Goal: Information Seeking & Learning: Learn about a topic

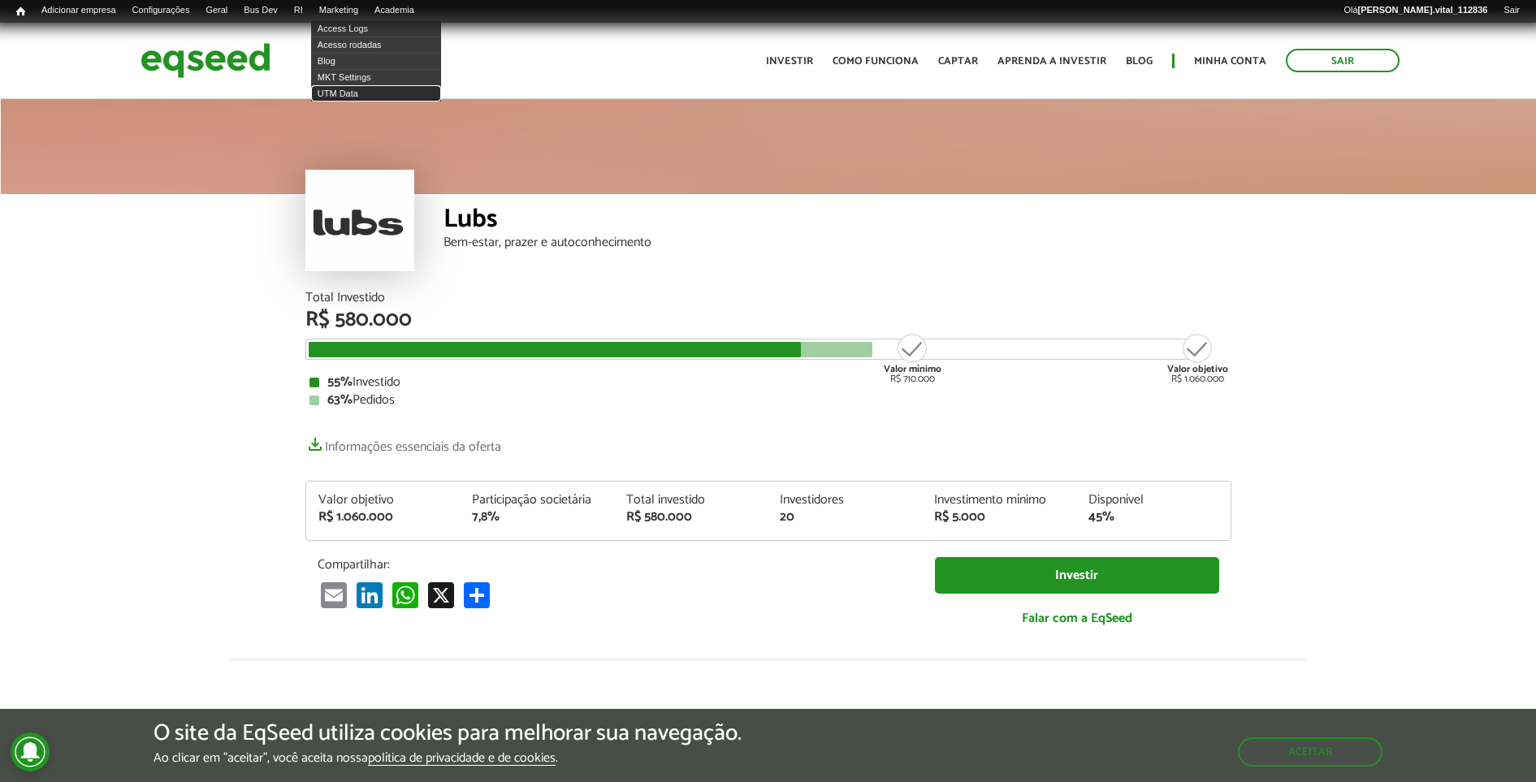
click at [371, 91] on link "UTM Data" at bounding box center [376, 93] width 130 height 16
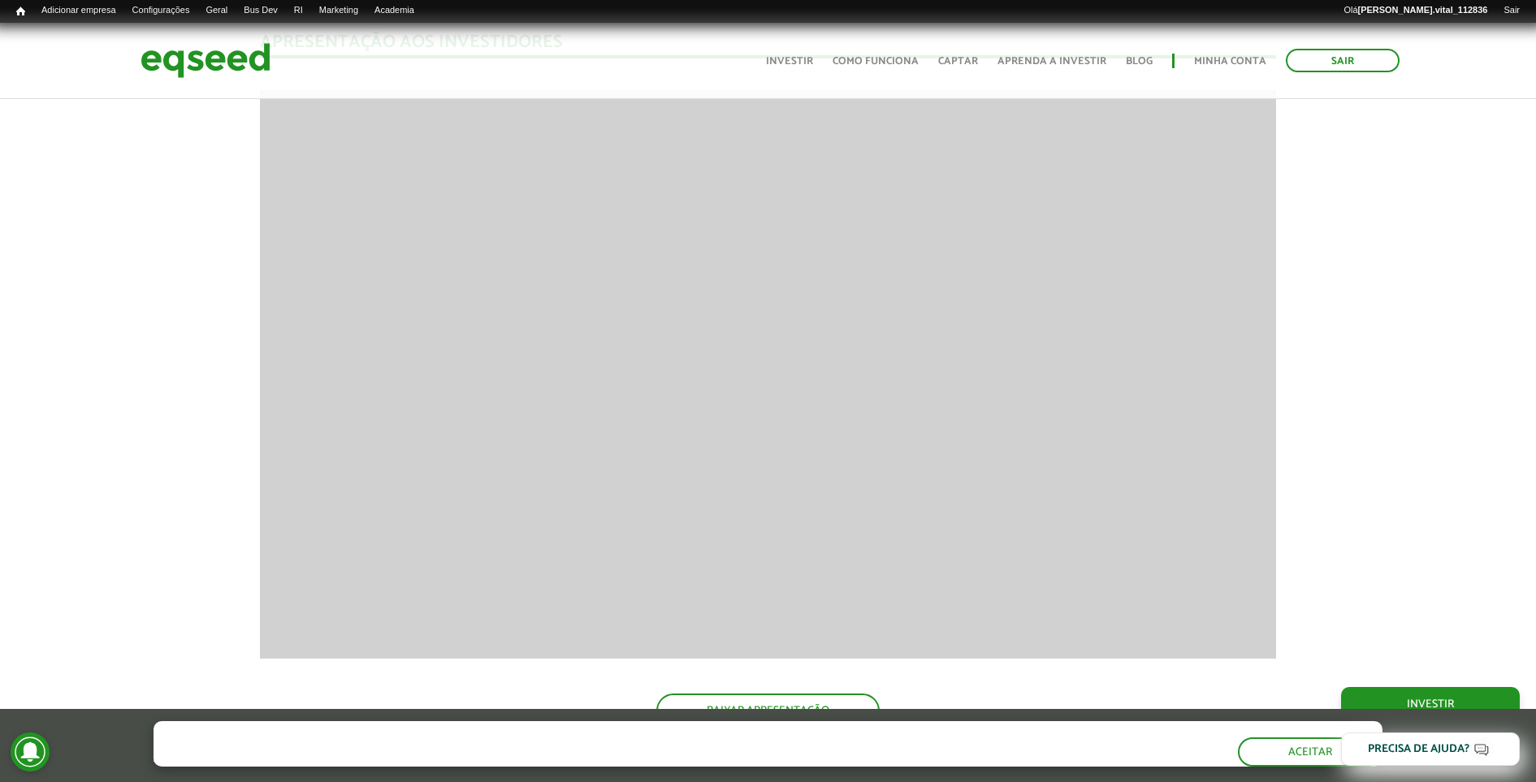
scroll to position [1421, 0]
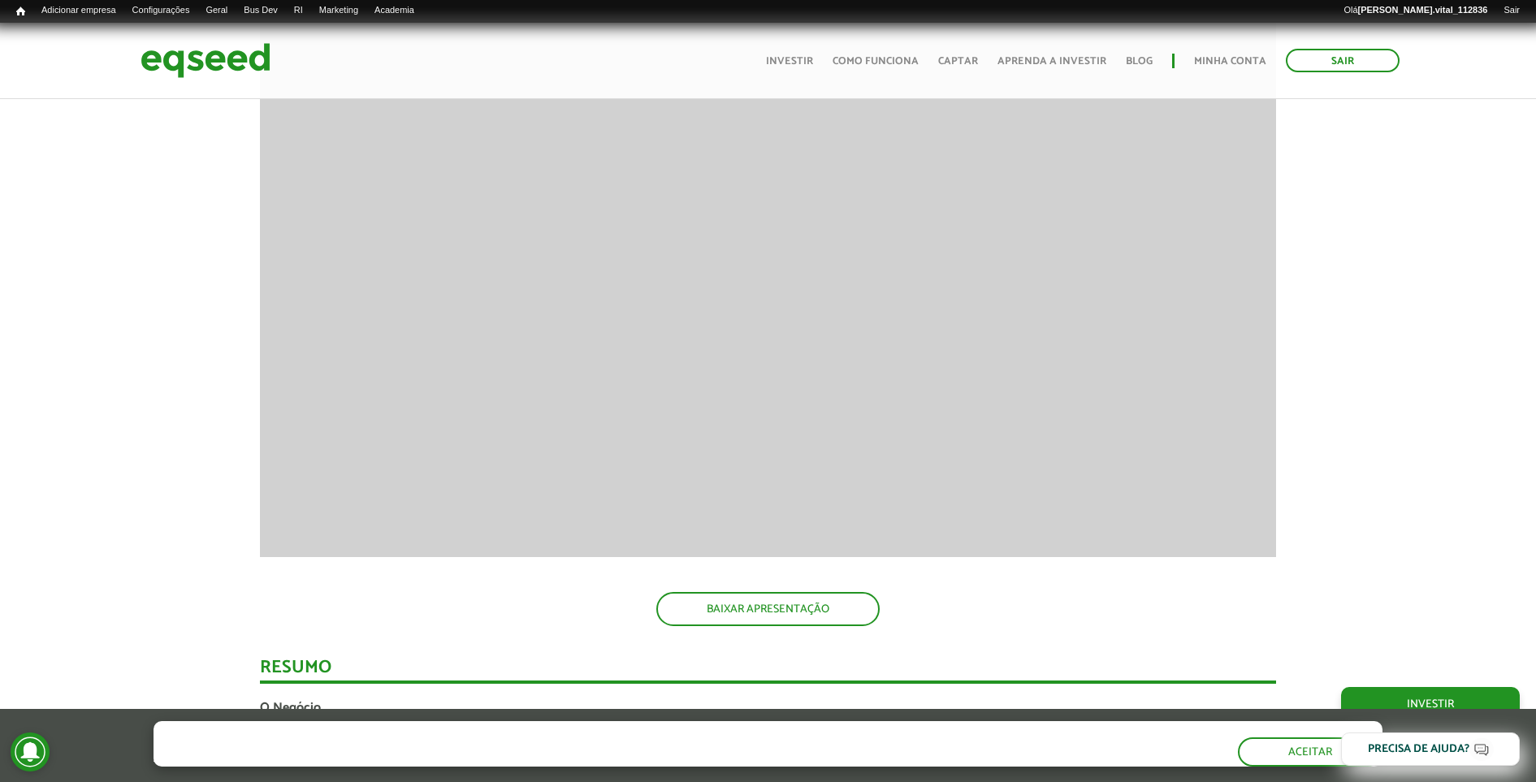
click at [1125, 734] on div "O site da EqSeed utiliza cookies para melhorar sua navegação. Ao clicar em "ace…" at bounding box center [768, 745] width 1536 height 73
